Goal: Complete application form

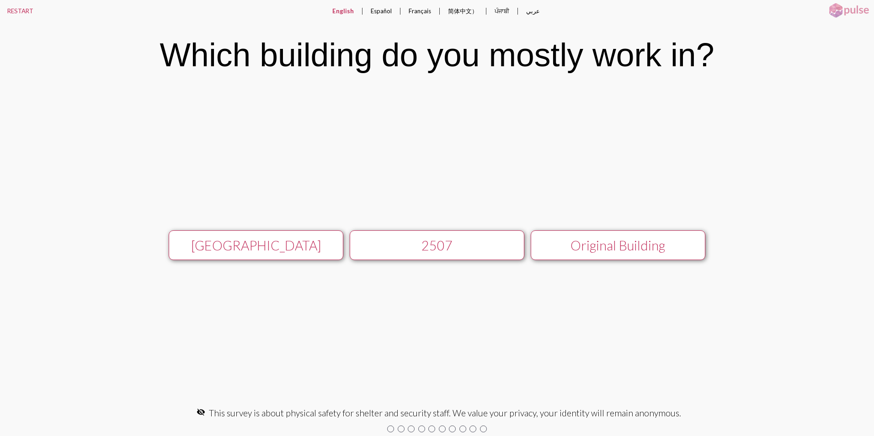
click at [251, 248] on div "[GEOGRAPHIC_DATA]" at bounding box center [256, 246] width 156 height 16
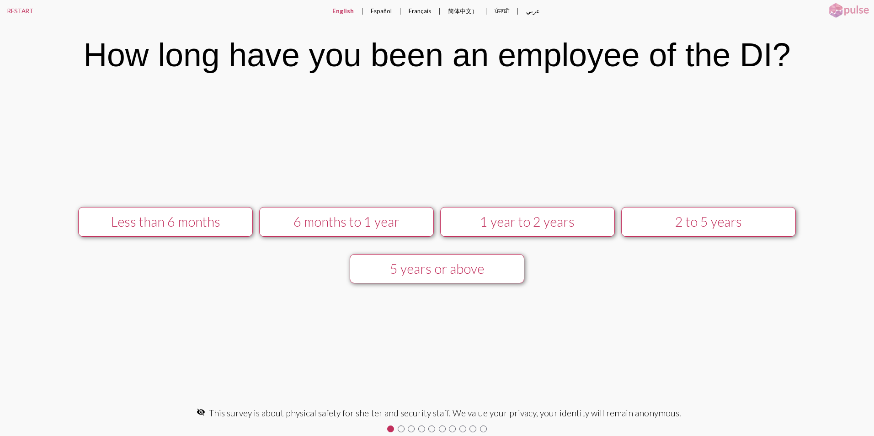
click at [369, 219] on div "6 months to 1 year" at bounding box center [346, 222] width 156 height 16
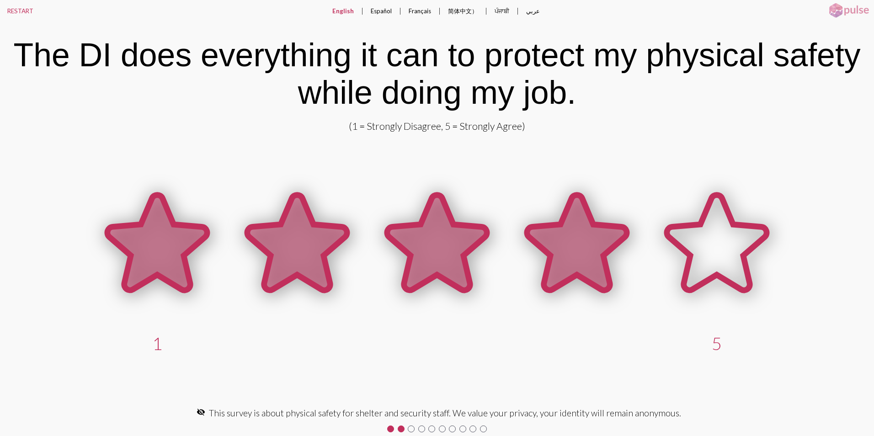
click at [549, 262] on icon at bounding box center [577, 242] width 100 height 95
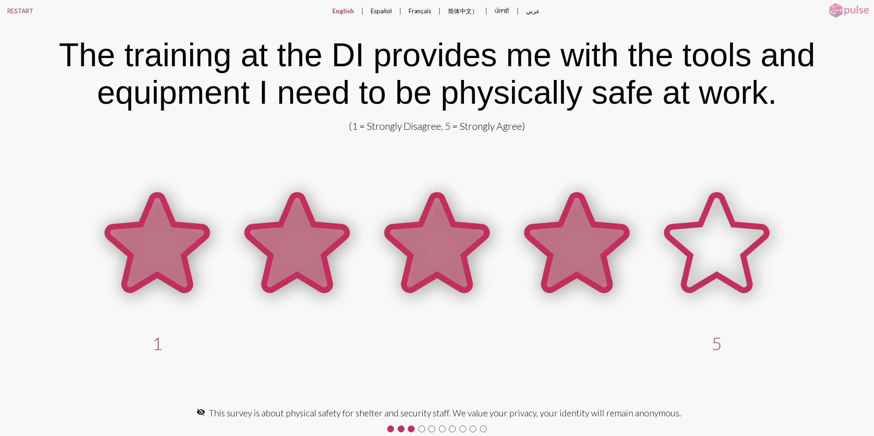
click at [563, 245] on icon at bounding box center [577, 242] width 100 height 95
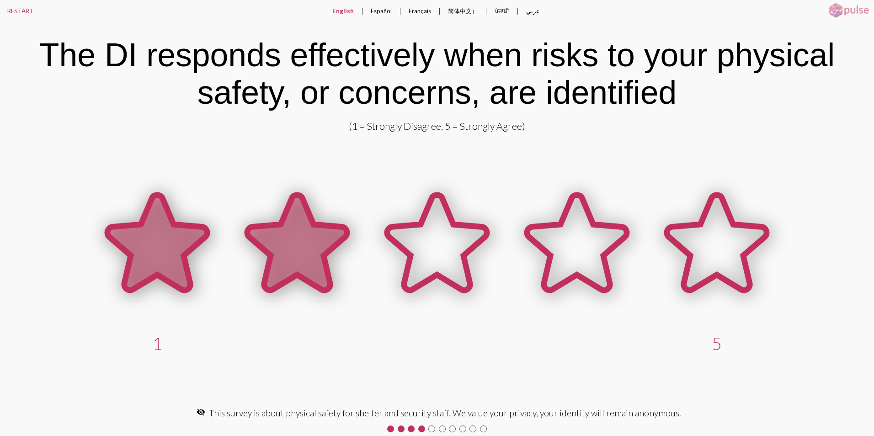
click at [290, 254] on icon at bounding box center [297, 242] width 100 height 95
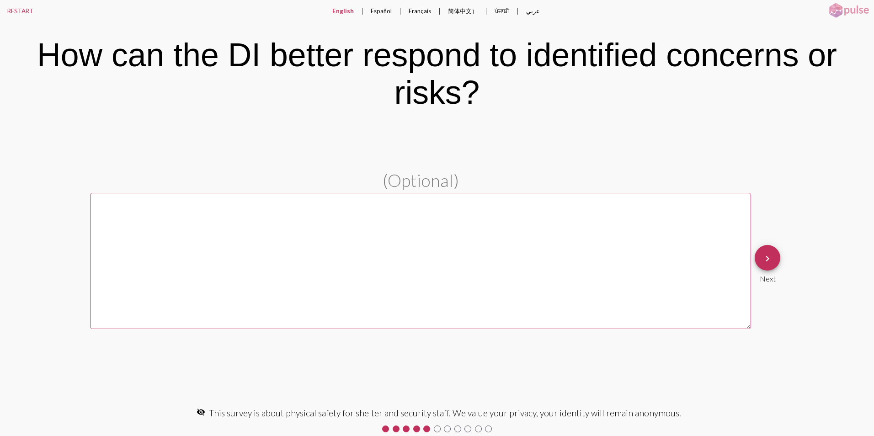
click at [175, 227] on textarea at bounding box center [420, 261] width 661 height 136
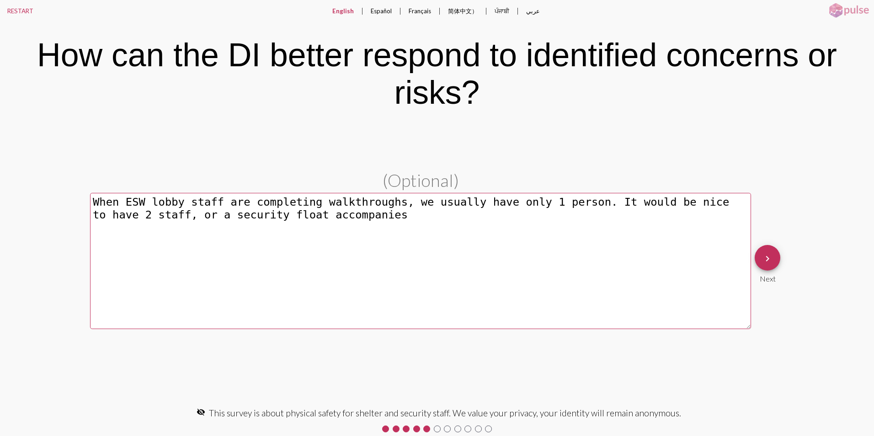
click at [330, 214] on textarea "When ESW lobby staff are completing walkthroughs, we usually have only 1 person…" at bounding box center [420, 261] width 661 height 136
type textarea "When ESW lobby staff are completing walkthroughs, we usually have only 1 person…"
click at [759, 257] on button "keyboard_arrow_right" at bounding box center [767, 258] width 26 height 26
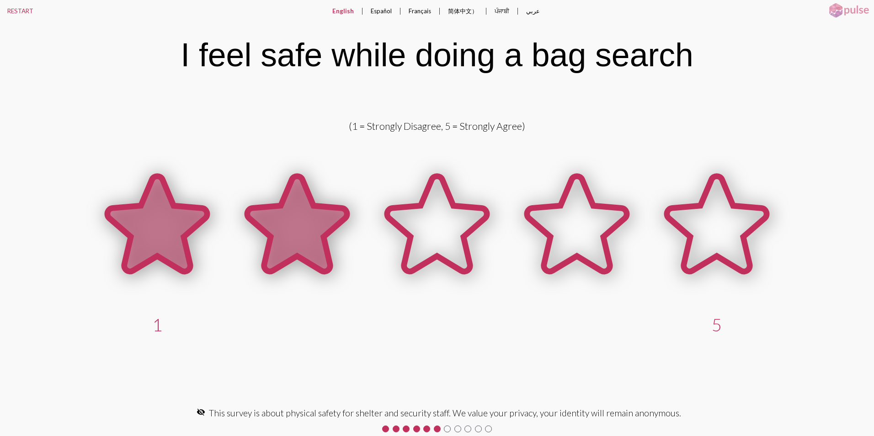
click at [297, 221] on icon at bounding box center [297, 223] width 100 height 95
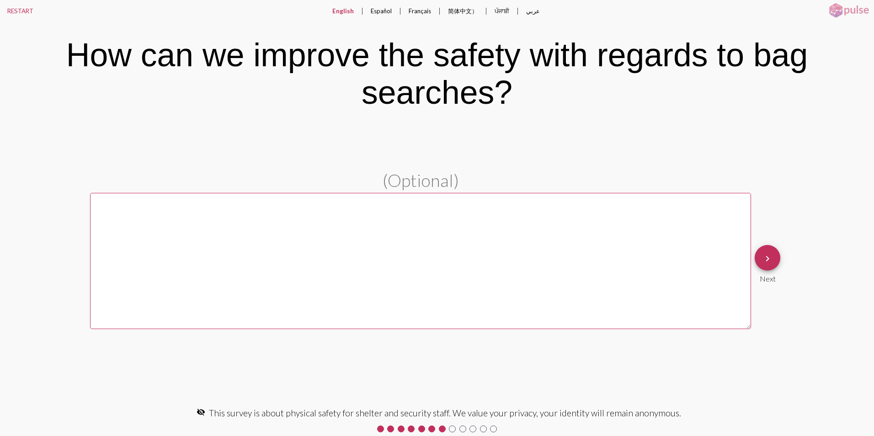
click at [161, 218] on textarea at bounding box center [420, 261] width 661 height 136
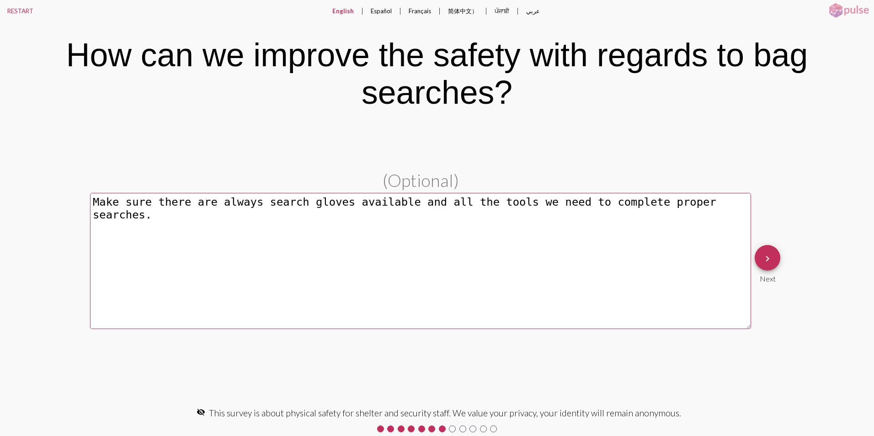
click at [731, 204] on textarea "Make sure there are always search gloves available and all the tools we need to…" at bounding box center [420, 261] width 661 height 136
drag, startPoint x: 718, startPoint y: 201, endPoint x: 804, endPoint y: 199, distance: 85.9
click at [718, 201] on textarea "Make sure there are always search gloves available and all the tools we need to…" at bounding box center [420, 261] width 661 height 136
click at [234, 218] on textarea "Make sure there are always search gloves available and all the tools we need to…" at bounding box center [420, 261] width 661 height 136
type textarea "Make sure there are always search gloves available and all the tools we need to…"
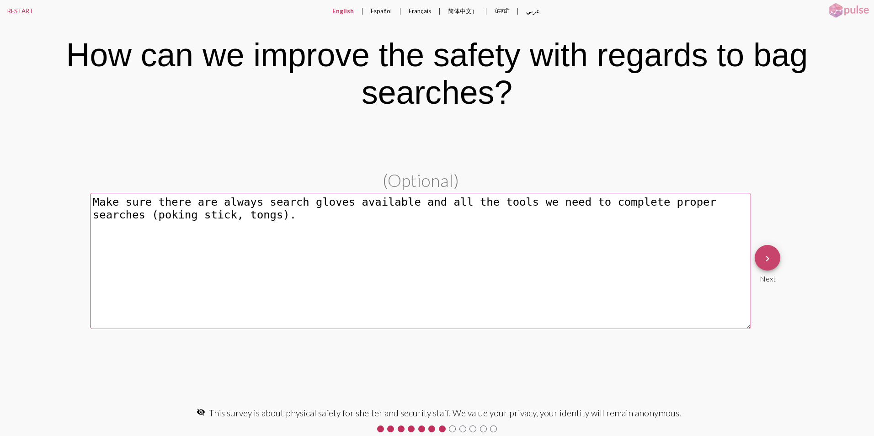
click at [761, 255] on button "keyboard_arrow_right" at bounding box center [767, 258] width 26 height 26
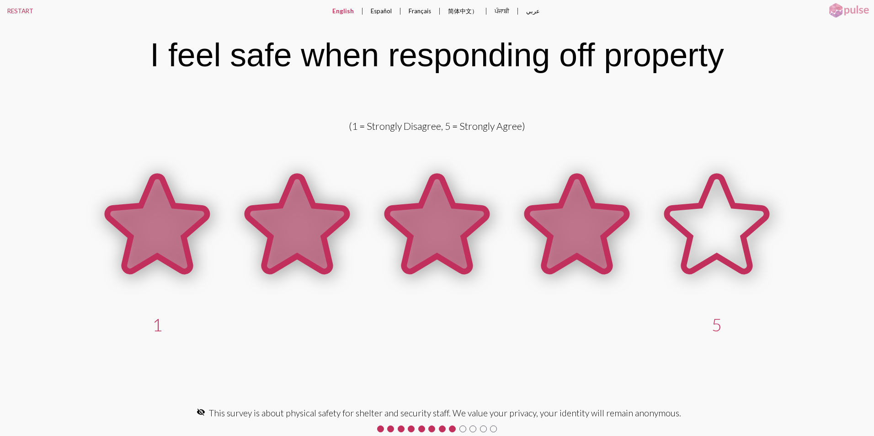
click at [572, 218] on icon at bounding box center [577, 223] width 100 height 95
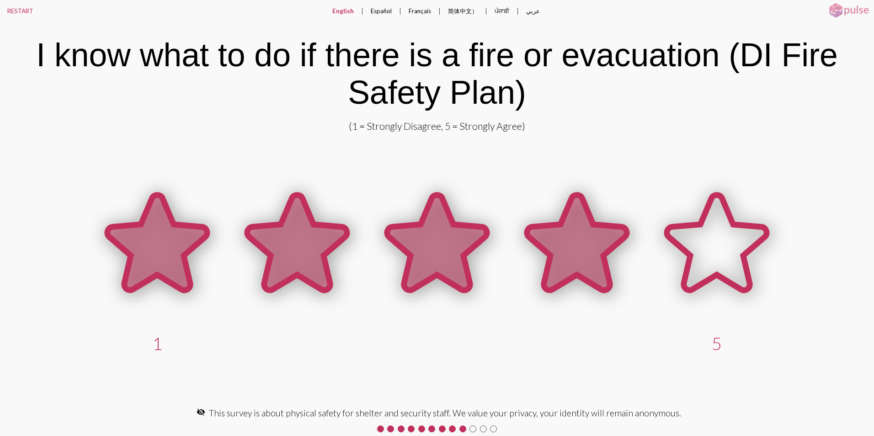
click at [580, 246] on icon at bounding box center [577, 242] width 100 height 95
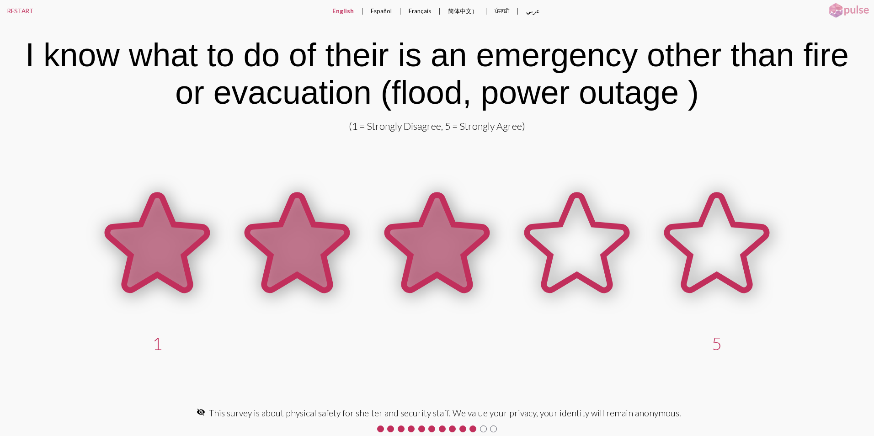
click at [447, 242] on icon at bounding box center [437, 242] width 100 height 95
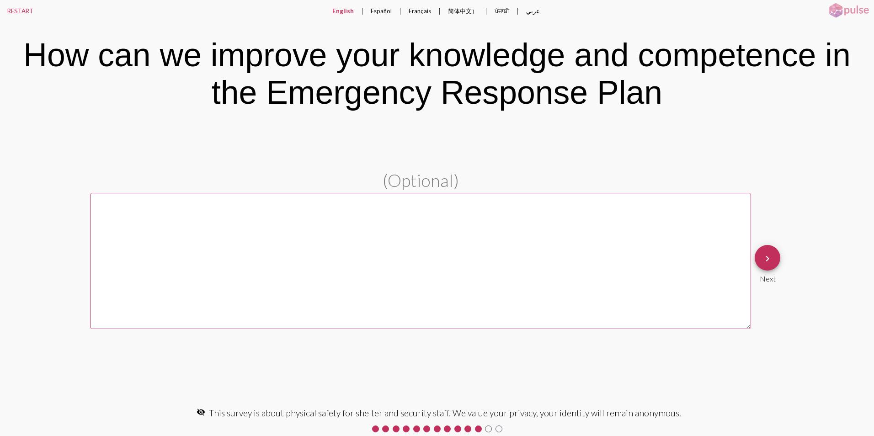
click at [133, 214] on textarea at bounding box center [420, 261] width 661 height 136
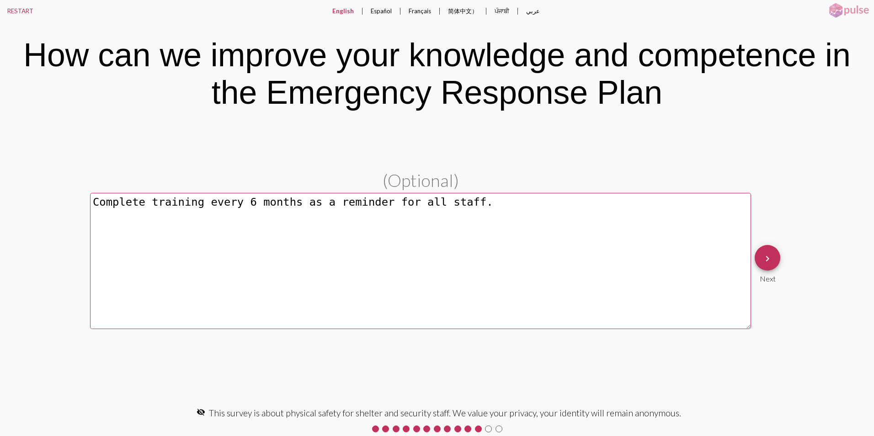
type textarea "Complete training every 6 months as a reminder for all staff."
click at [769, 254] on mat-icon "keyboard_arrow_right" at bounding box center [767, 258] width 11 height 11
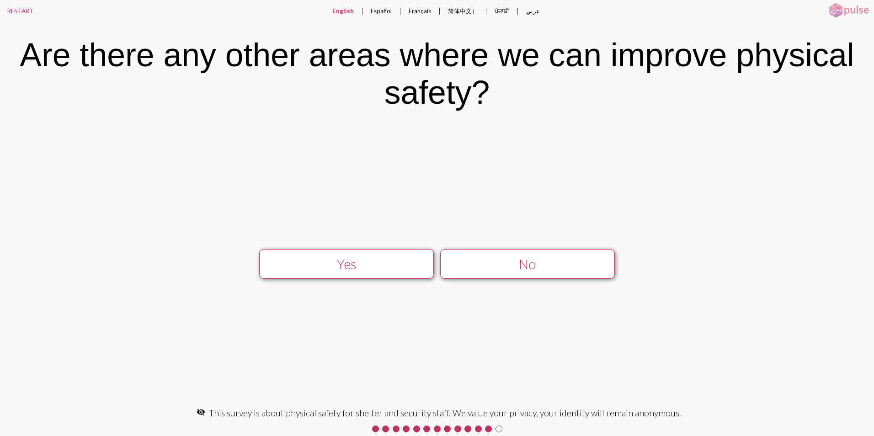
click at [355, 254] on button "Yes" at bounding box center [346, 264] width 175 height 30
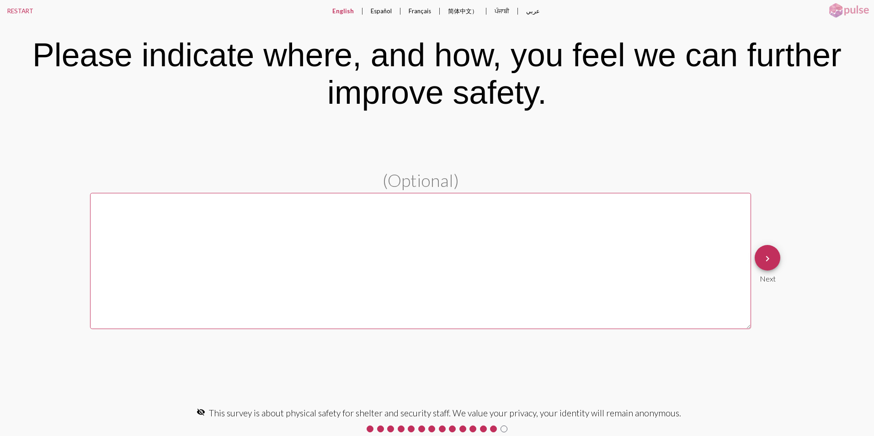
click at [184, 223] on textarea at bounding box center [420, 261] width 661 height 136
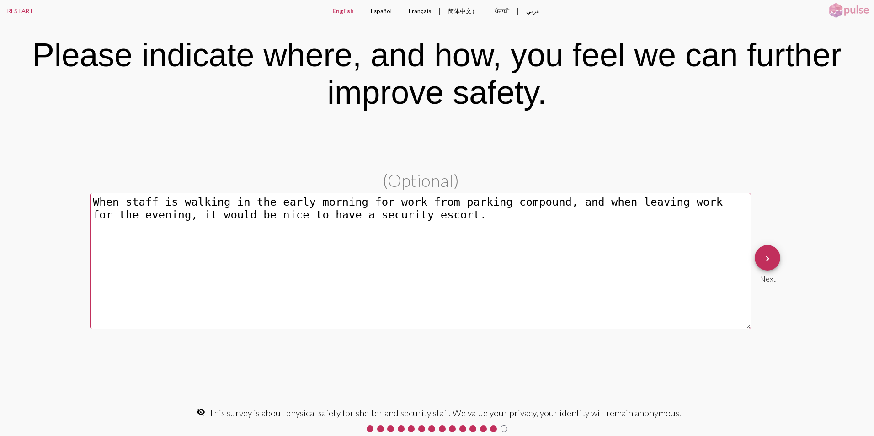
type textarea "When staff is walking in the early morning for work from parking compound, and …"
click at [772, 258] on mat-icon "keyboard_arrow_right" at bounding box center [767, 258] width 11 height 11
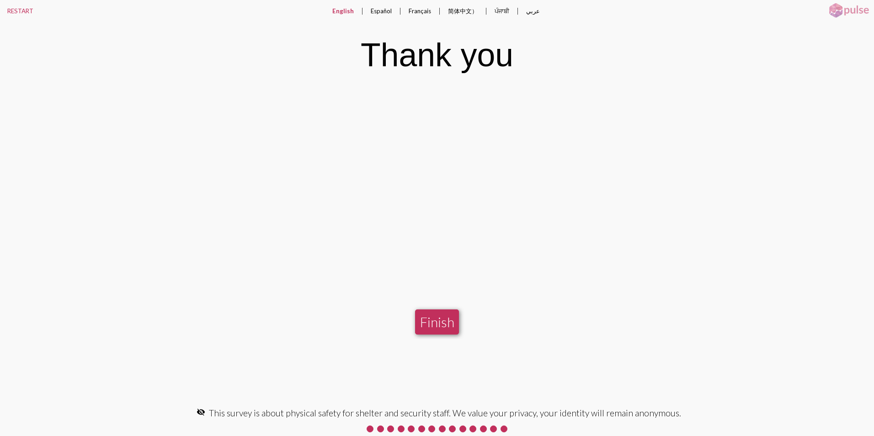
click at [437, 320] on button "Finish" at bounding box center [437, 321] width 44 height 25
